Goal: Information Seeking & Learning: Check status

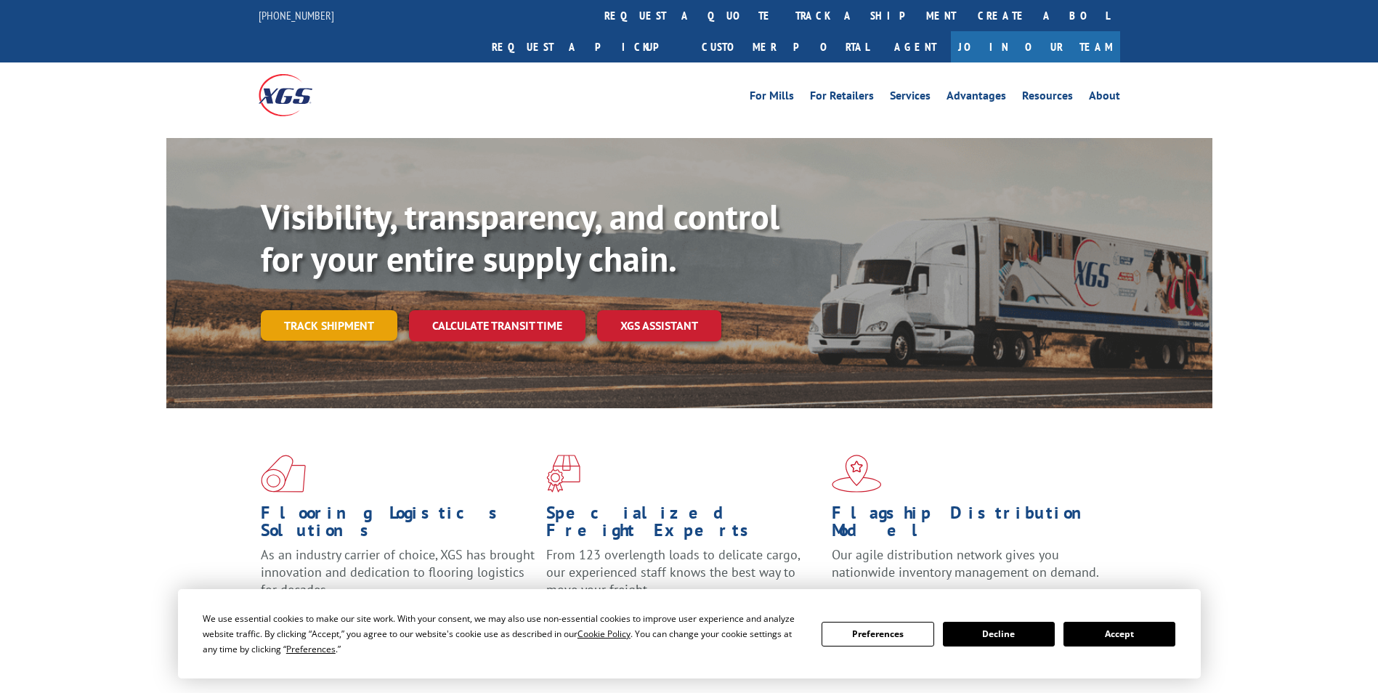
click at [354, 310] on link "Track shipment" at bounding box center [329, 325] width 137 height 31
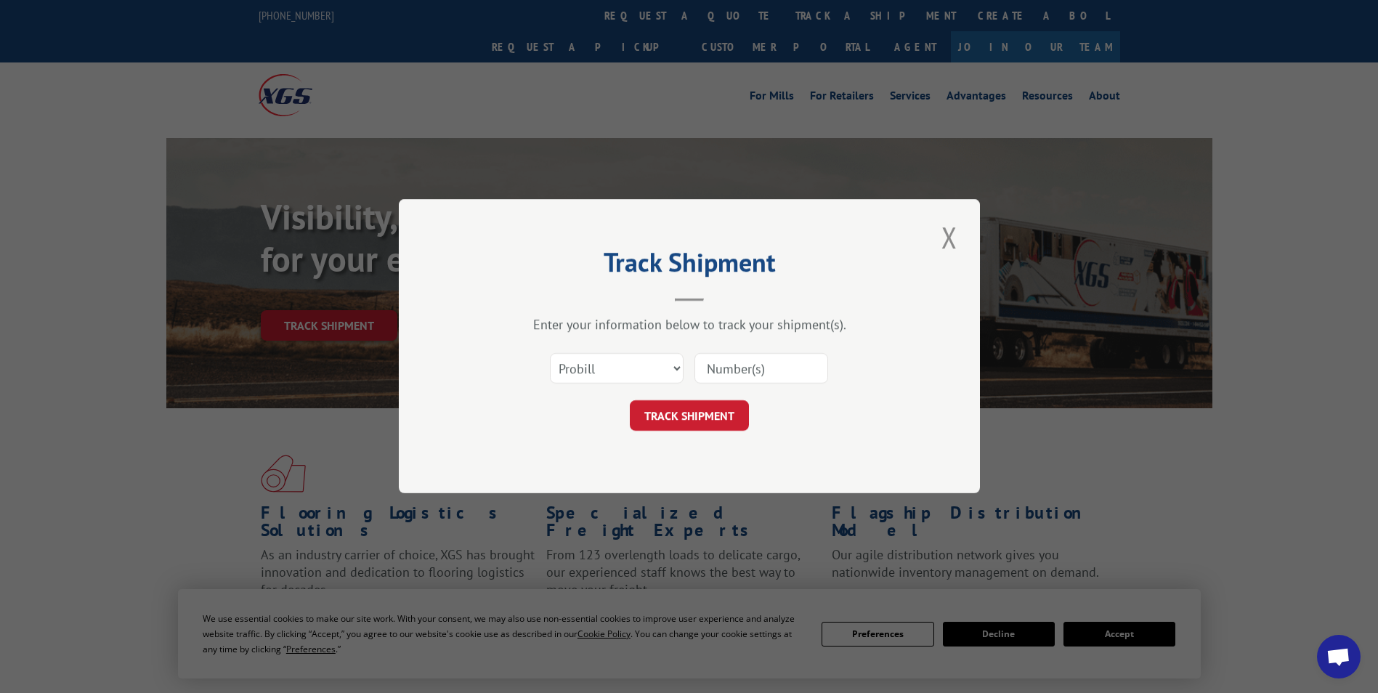
click at [730, 360] on input at bounding box center [762, 369] width 134 height 31
paste input "17354561"
type input "17354561"
click at [687, 403] on button "TRACK SHIPMENT" at bounding box center [689, 416] width 119 height 31
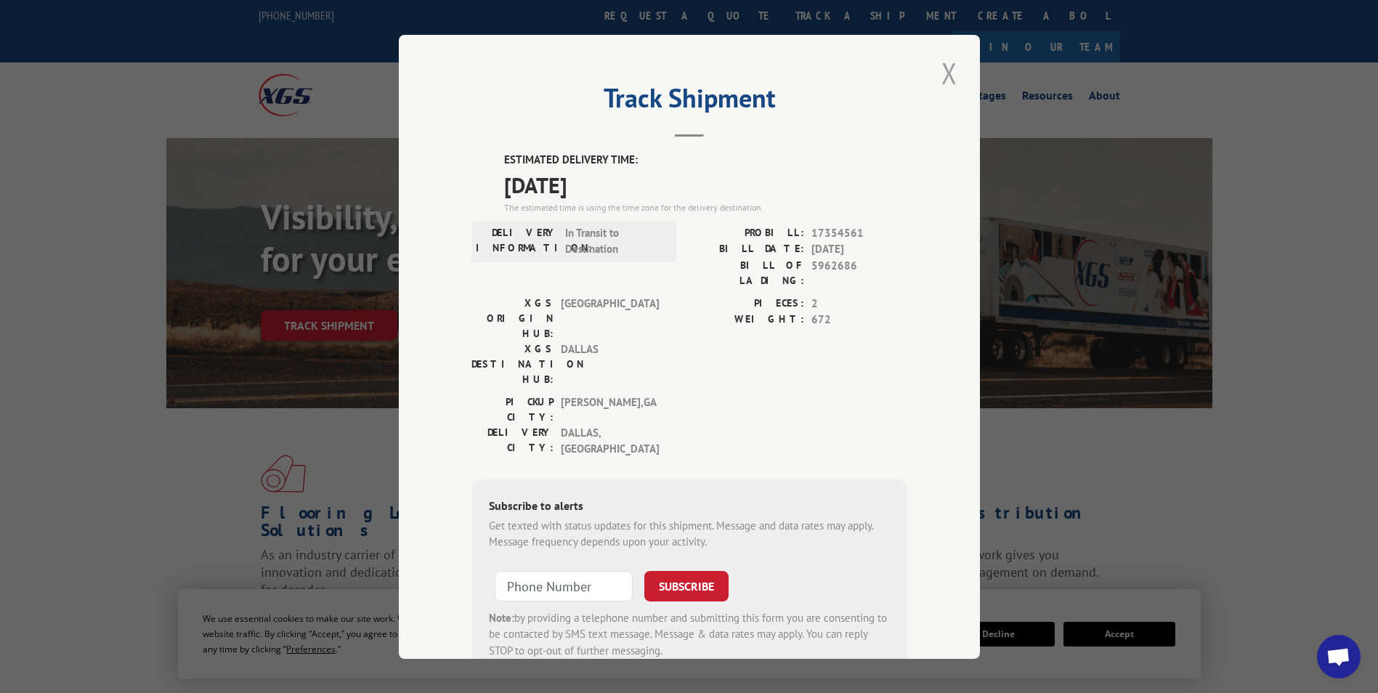
click at [944, 65] on button "Close modal" at bounding box center [949, 73] width 25 height 40
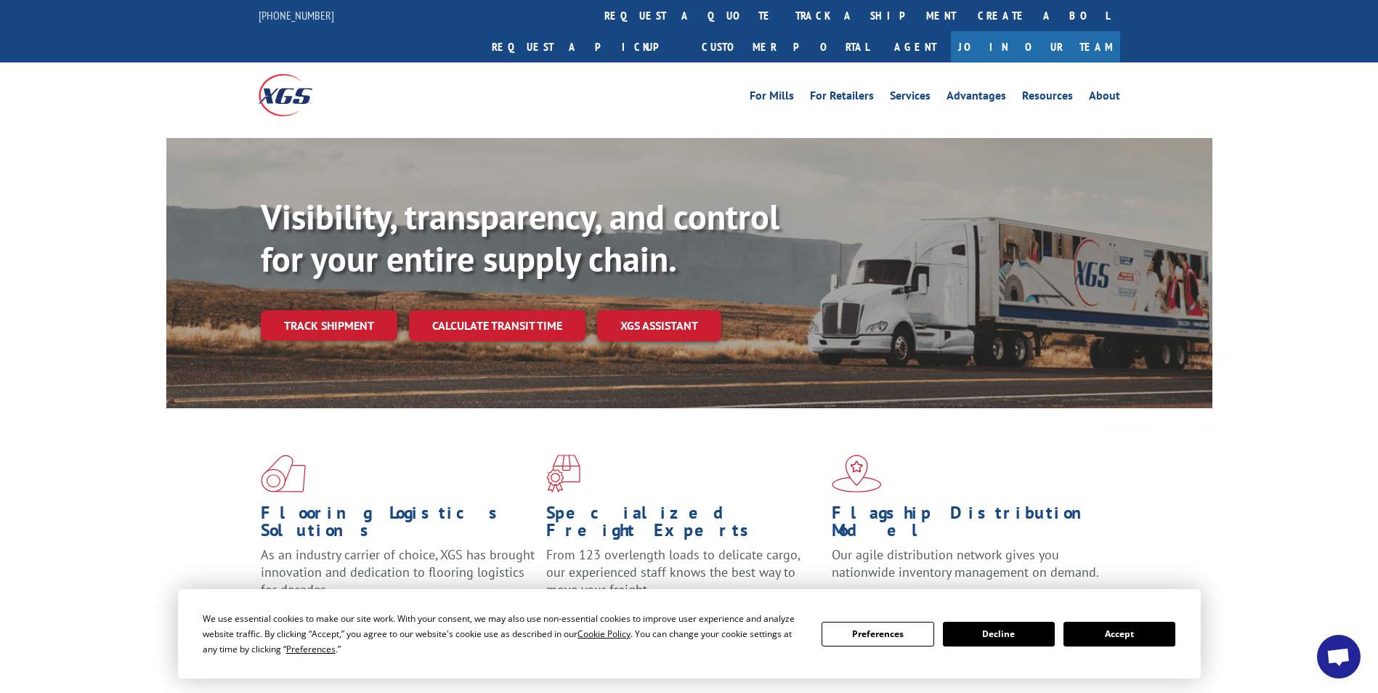
click at [317, 310] on link "Track shipment" at bounding box center [329, 325] width 137 height 31
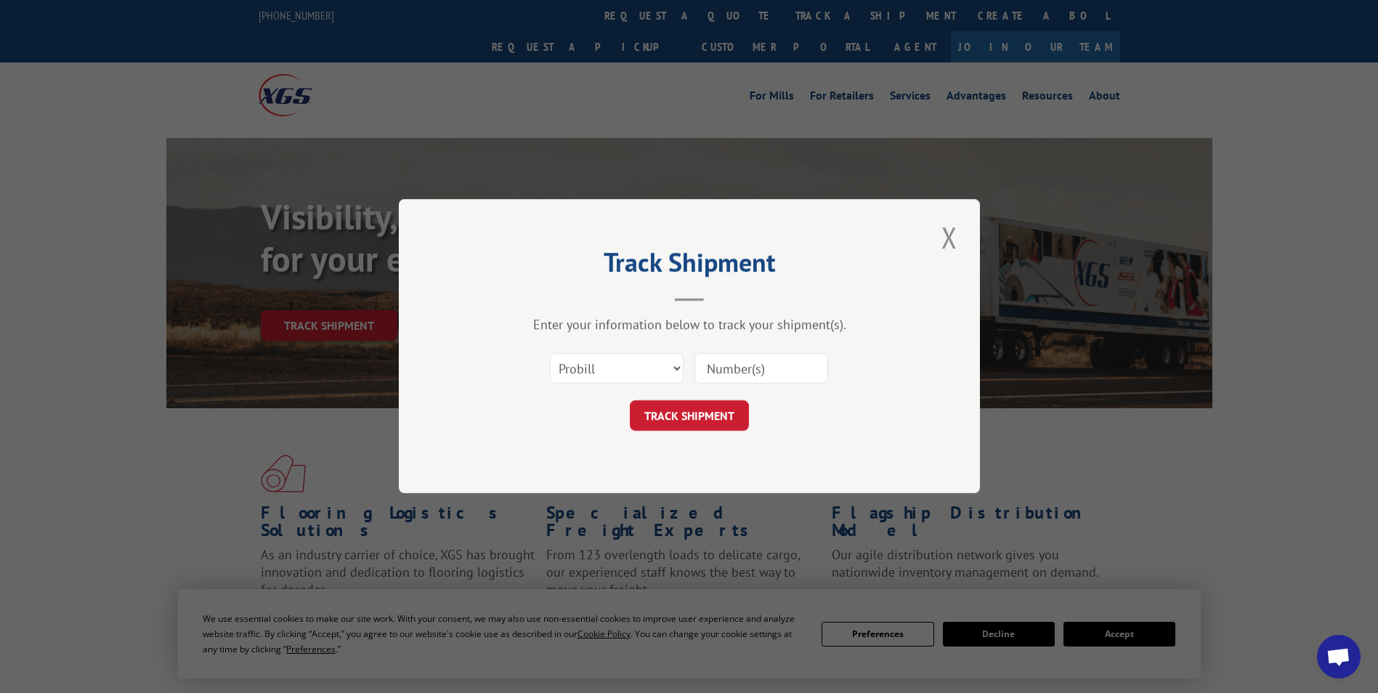
click at [729, 371] on input at bounding box center [762, 369] width 134 height 31
paste input "17354561"
type input "17354561"
click at [680, 418] on button "TRACK SHIPMENT" at bounding box center [689, 416] width 119 height 31
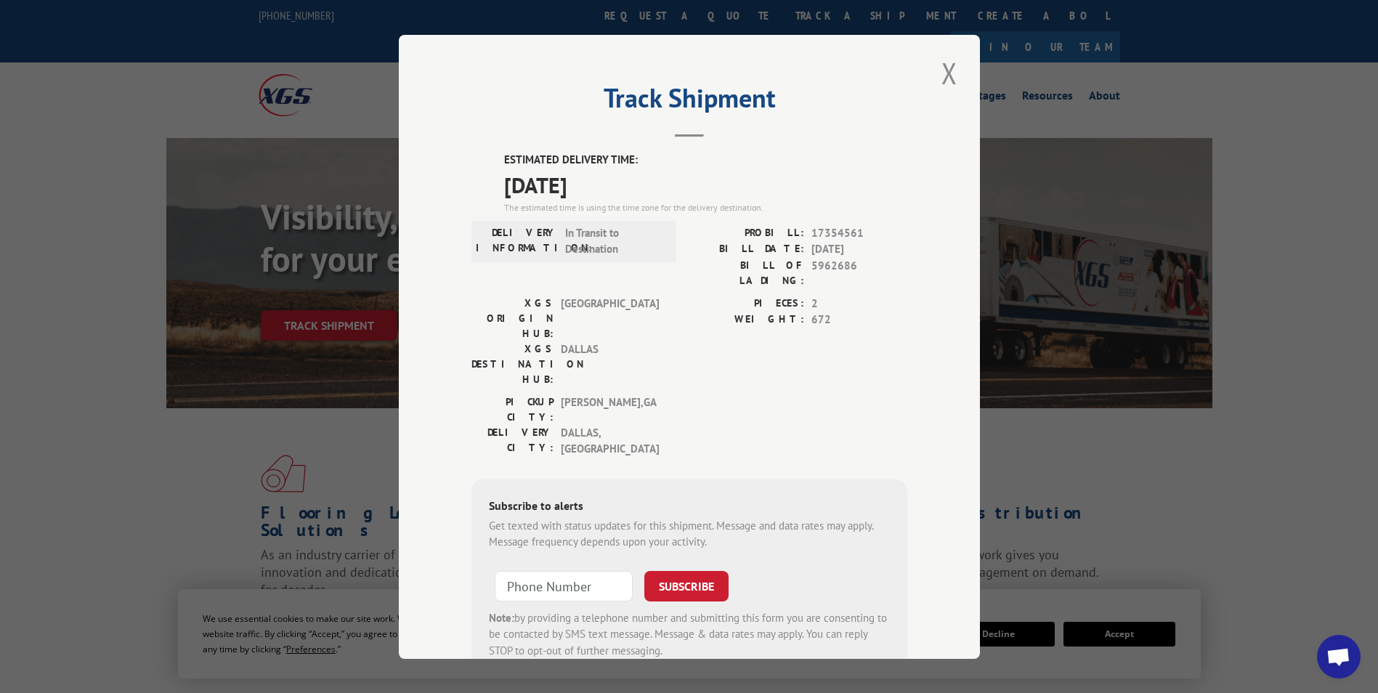
drag, startPoint x: 944, startPoint y: 73, endPoint x: 881, endPoint y: 213, distance: 153.5
click at [920, 200] on div "Track Shipment ESTIMATED DELIVERY TIME: [DATE] The estimated time is using the …" at bounding box center [689, 347] width 581 height 624
drag, startPoint x: 629, startPoint y: 188, endPoint x: 490, endPoint y: 160, distance: 142.3
click at [490, 160] on div "ESTIMATED DELIVERY TIME: [DATE] The estimated time is using the time zone for t…" at bounding box center [690, 414] width 436 height 525
drag, startPoint x: 490, startPoint y: 160, endPoint x: 531, endPoint y: 170, distance: 42.6
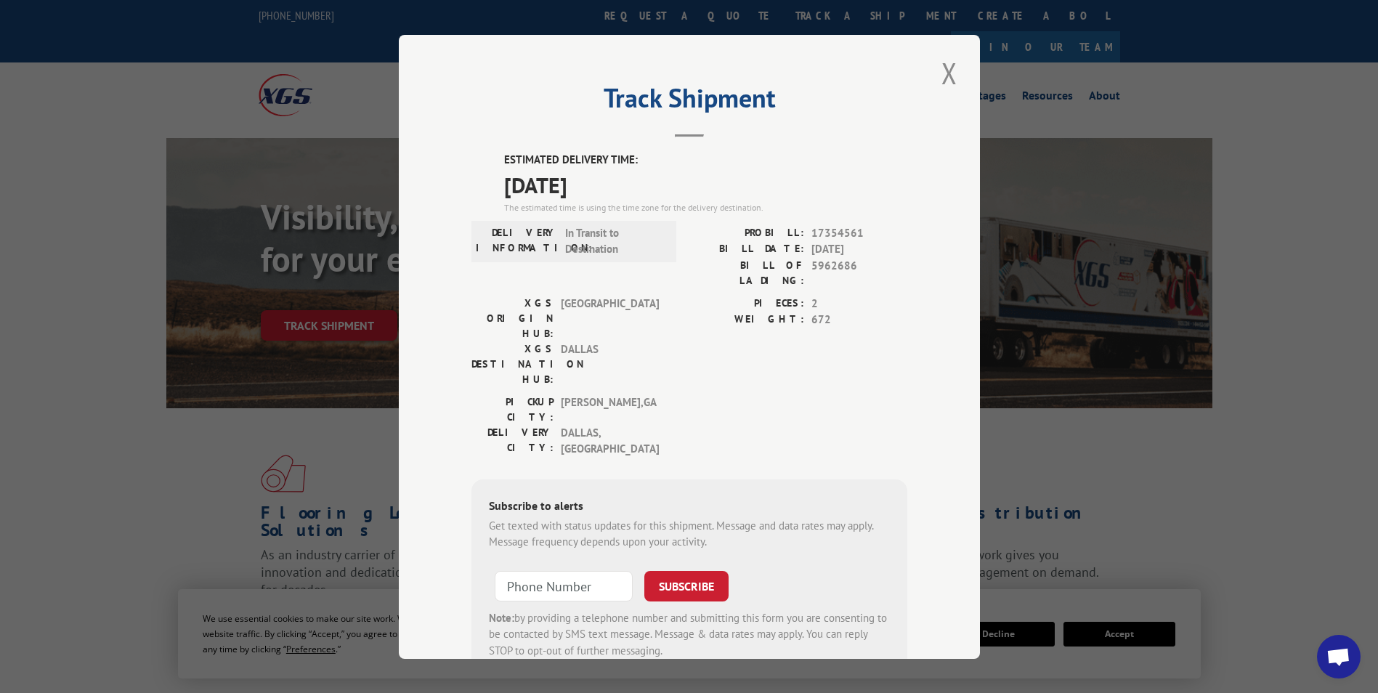
copy div "ESTIMATED DELIVERY TIME: [DATE]"
click at [937, 76] on button "Close modal" at bounding box center [949, 73] width 25 height 40
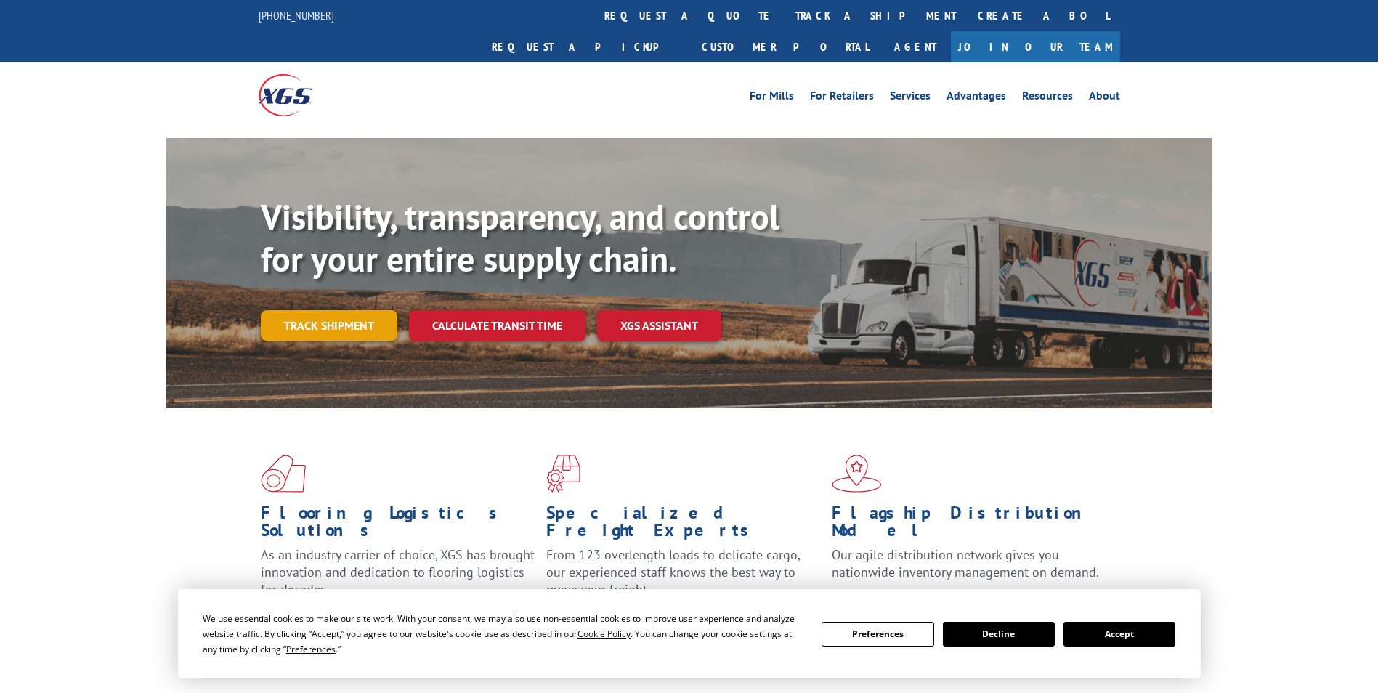
click at [303, 310] on link "Track shipment" at bounding box center [329, 325] width 137 height 31
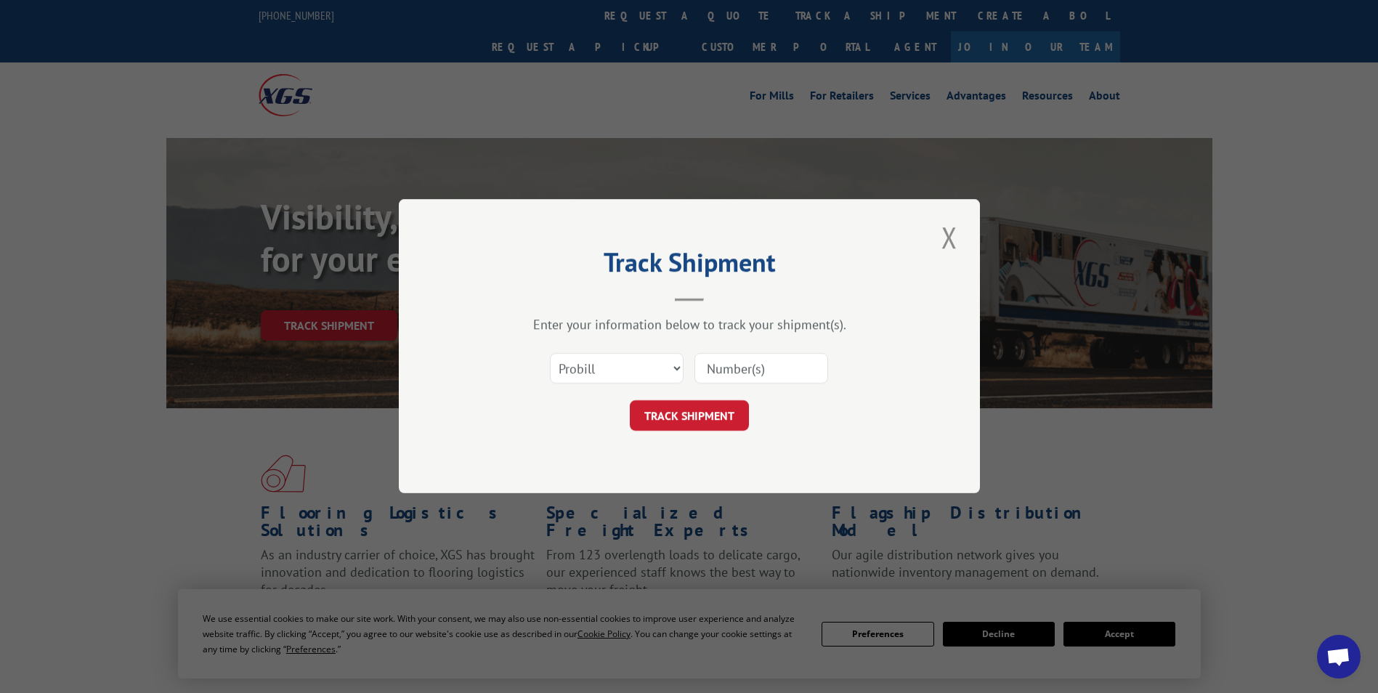
click at [735, 365] on input at bounding box center [762, 369] width 134 height 31
paste input "17225021"
type input "17225021"
click at [677, 423] on button "TRACK SHIPMENT" at bounding box center [689, 416] width 119 height 31
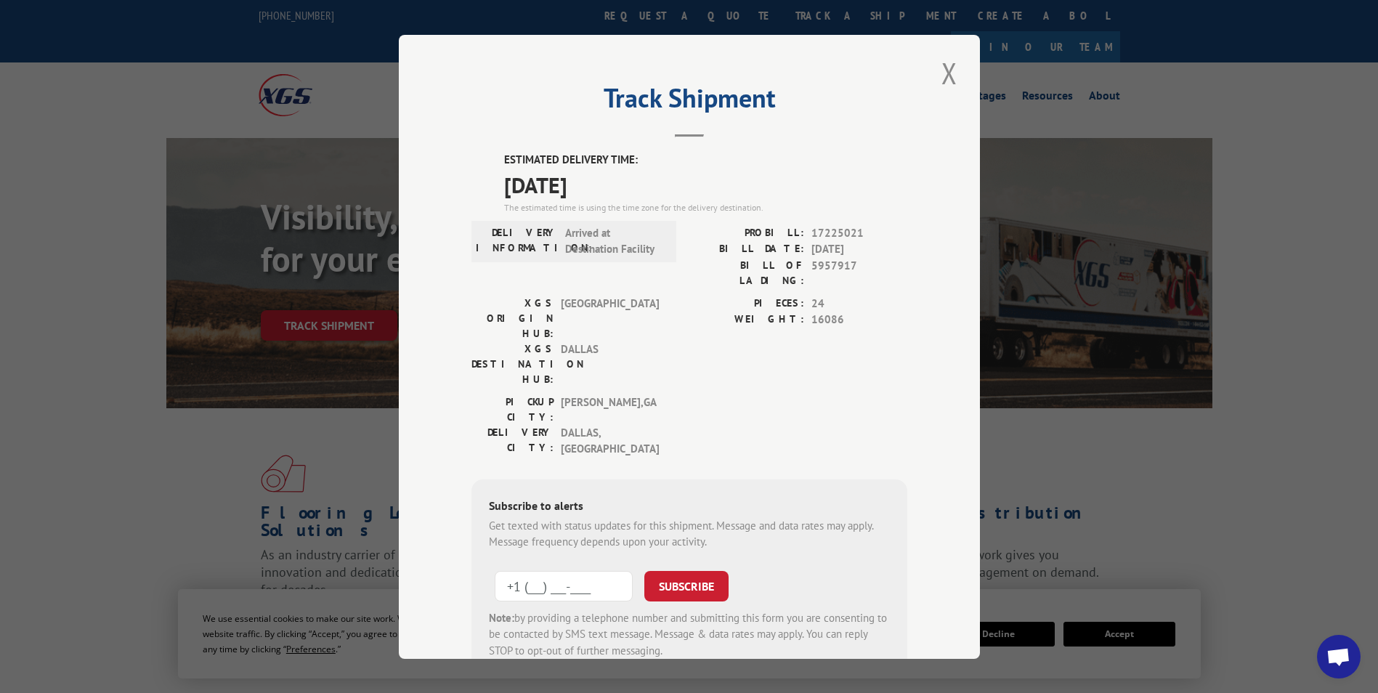
click at [501, 570] on input "+1 (___) ___-____" at bounding box center [564, 585] width 138 height 31
type input "[PHONE_NUMBER]"
click at [676, 570] on button "SUBSCRIBE" at bounding box center [686, 585] width 84 height 31
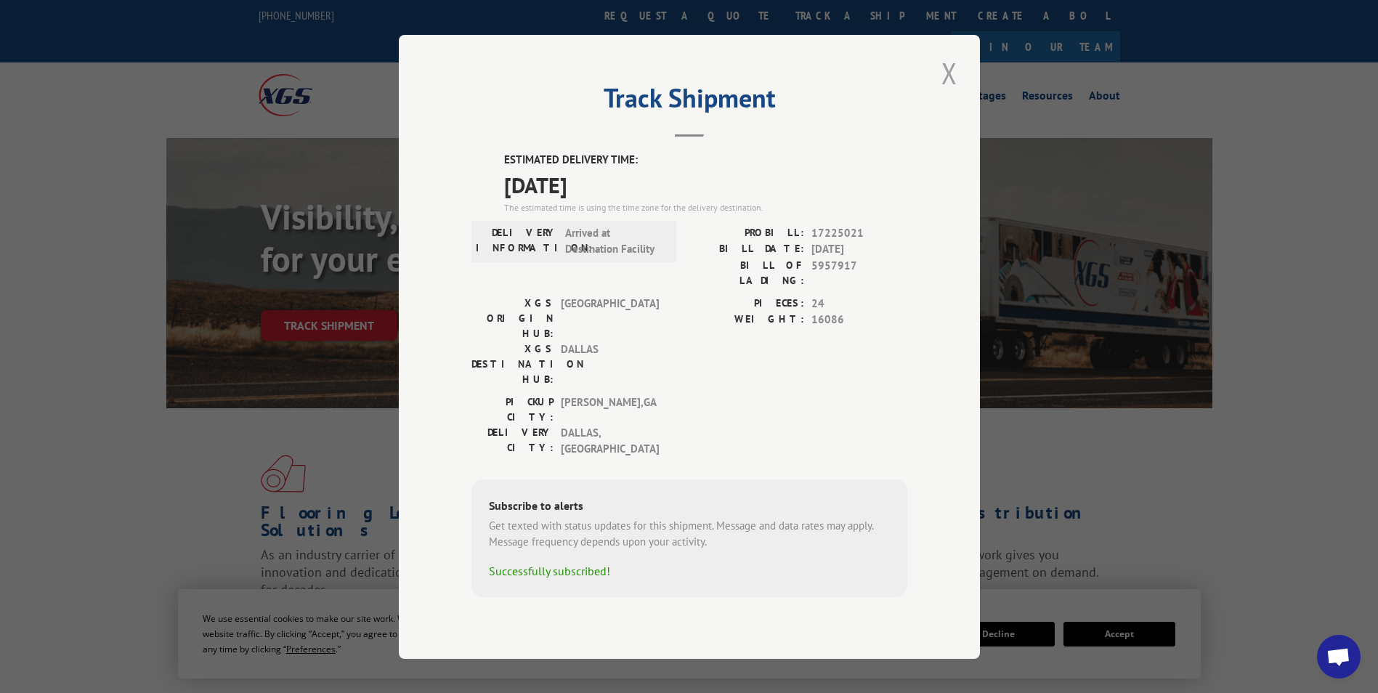
click at [953, 93] on button "Close modal" at bounding box center [949, 73] width 25 height 40
